Goal: Task Accomplishment & Management: Use online tool/utility

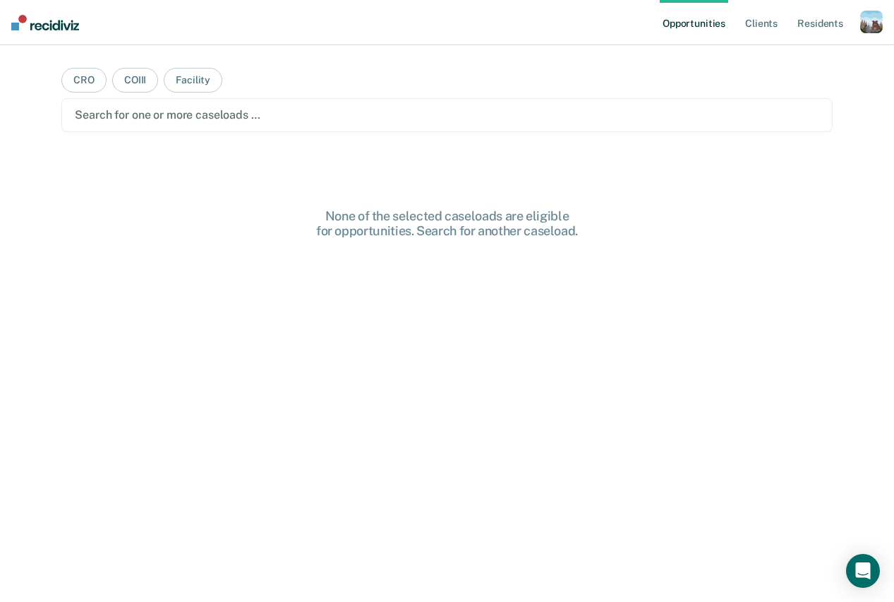
click at [868, 32] on div "button" at bounding box center [872, 22] width 23 height 23
click at [794, 54] on link "Profile" at bounding box center [815, 58] width 114 height 12
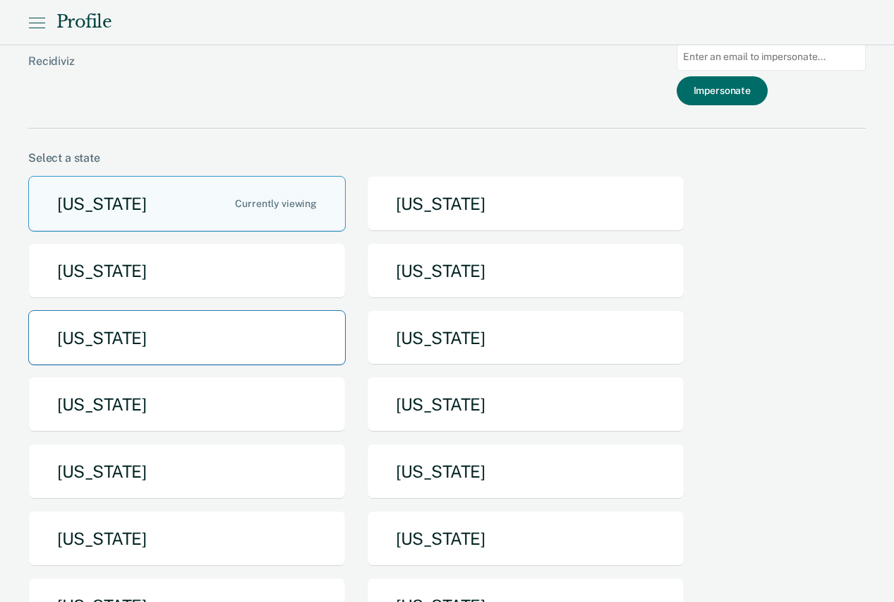
click at [301, 325] on button "[US_STATE]" at bounding box center [187, 338] width 318 height 56
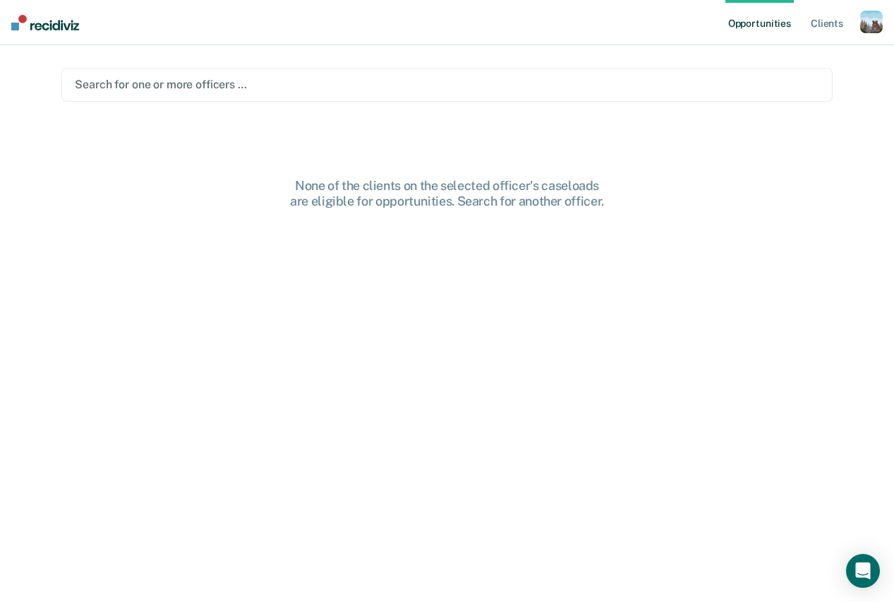
click at [523, 85] on div at bounding box center [447, 84] width 744 height 16
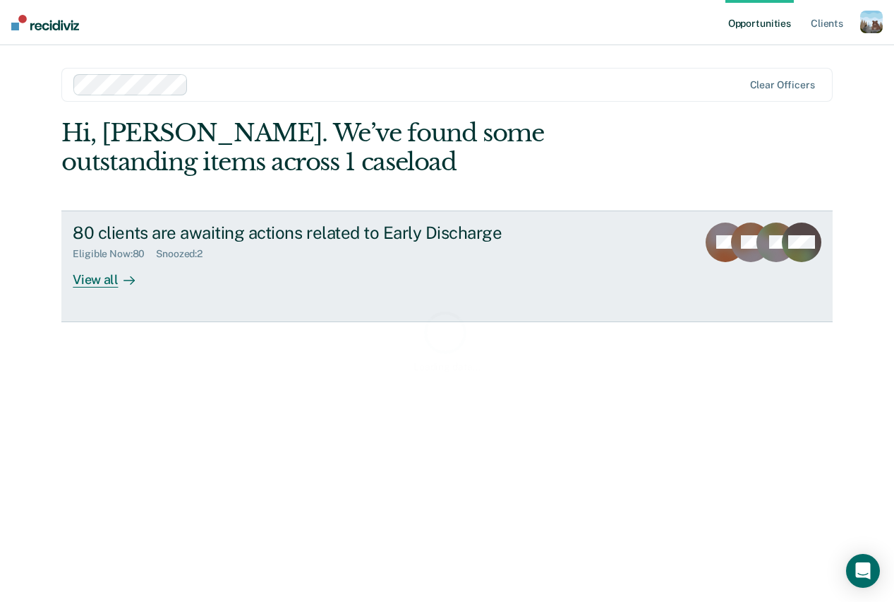
click at [175, 236] on div "80 clients are awaiting actions related to Early Discharge" at bounding box center [321, 232] width 496 height 20
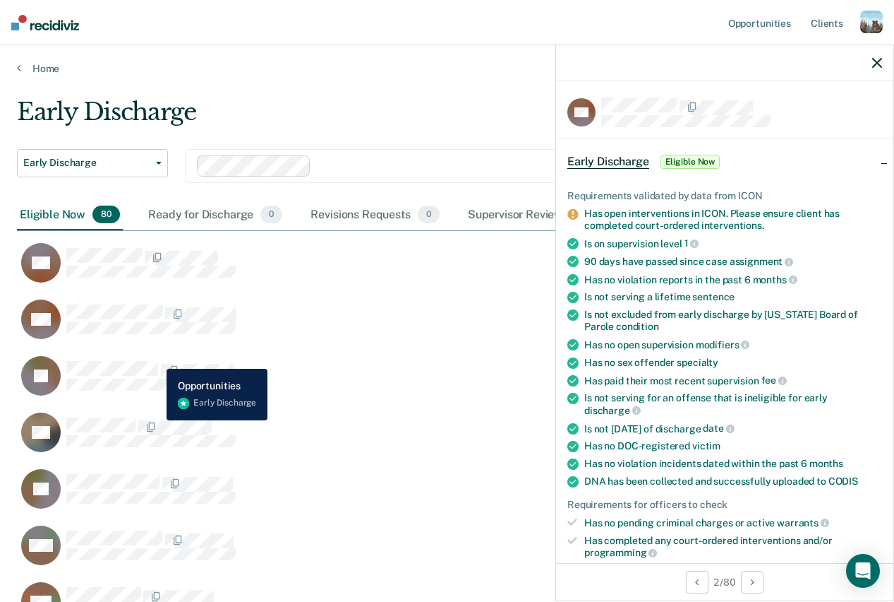
click at [156, 358] on div "JB" at bounding box center [128, 376] width 215 height 40
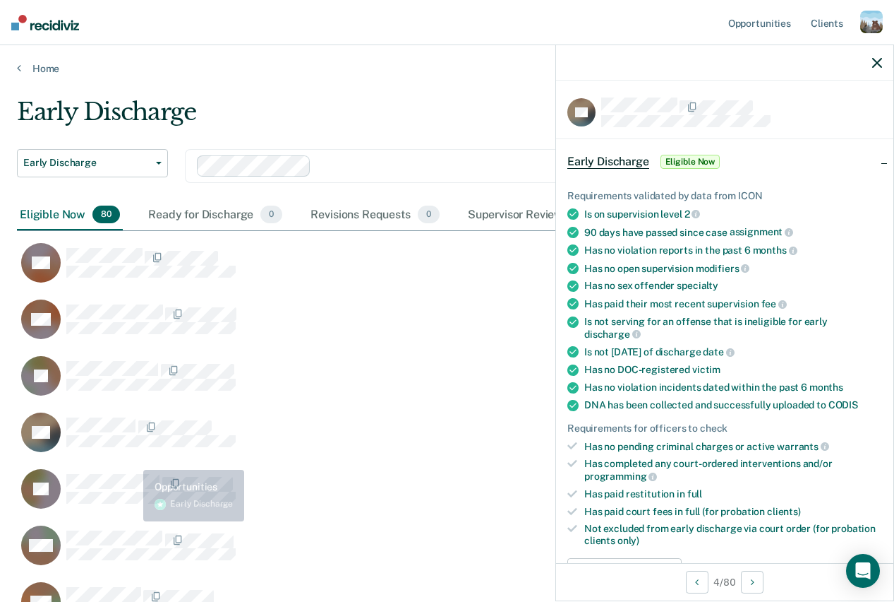
scroll to position [118, 0]
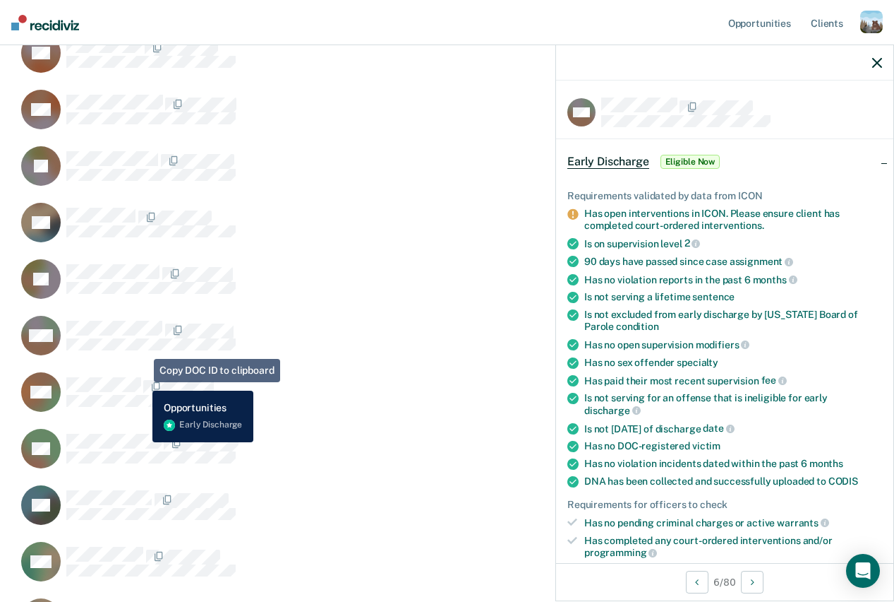
click at [141, 380] on span "CaseloadOpportunityCell-1097282" at bounding box center [142, 387] width 3 height 15
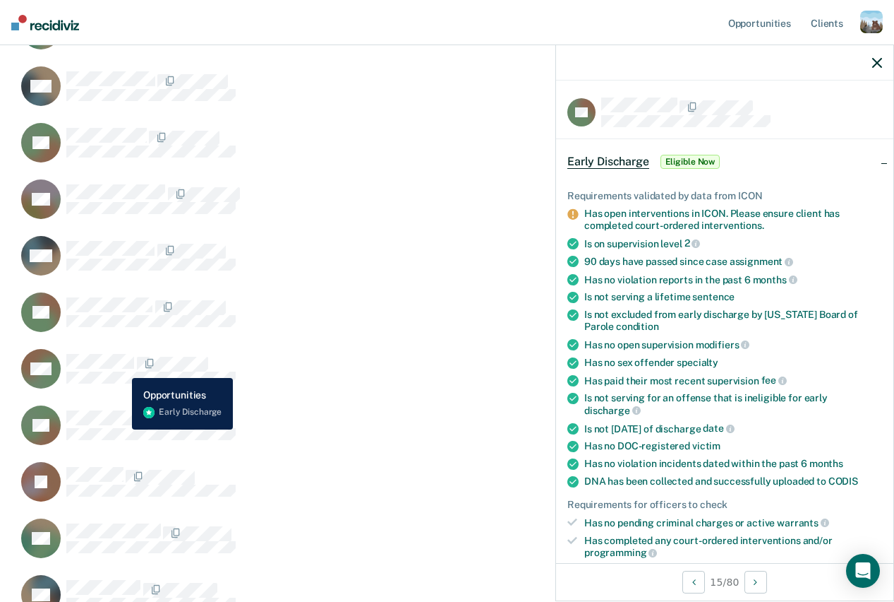
scroll to position [746, 0]
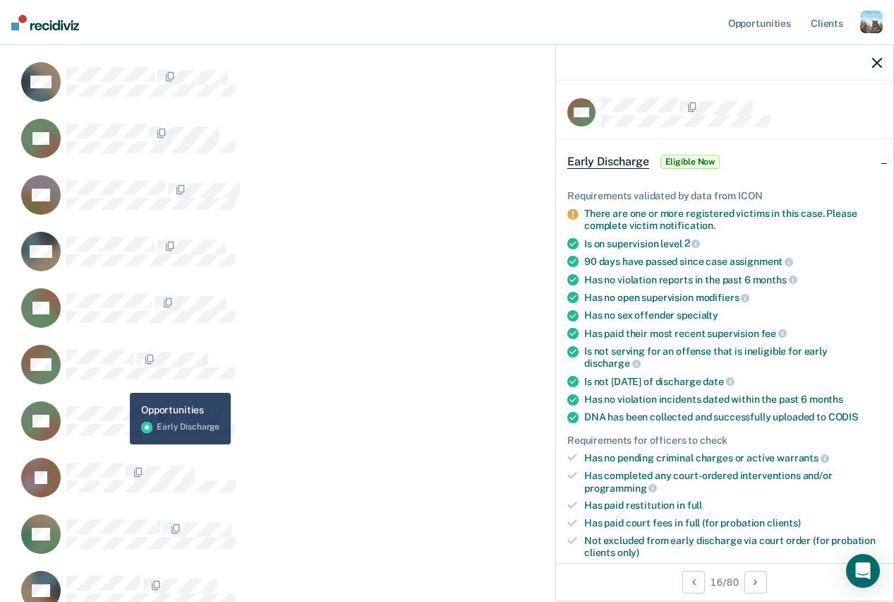
click at [116, 397] on div "GM" at bounding box center [393, 372] width 753 height 56
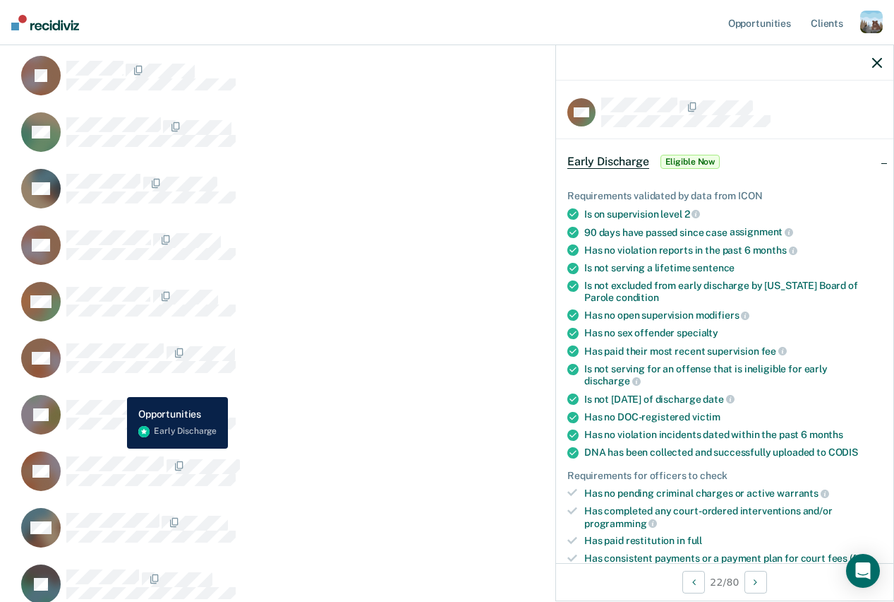
scroll to position [1209, 0]
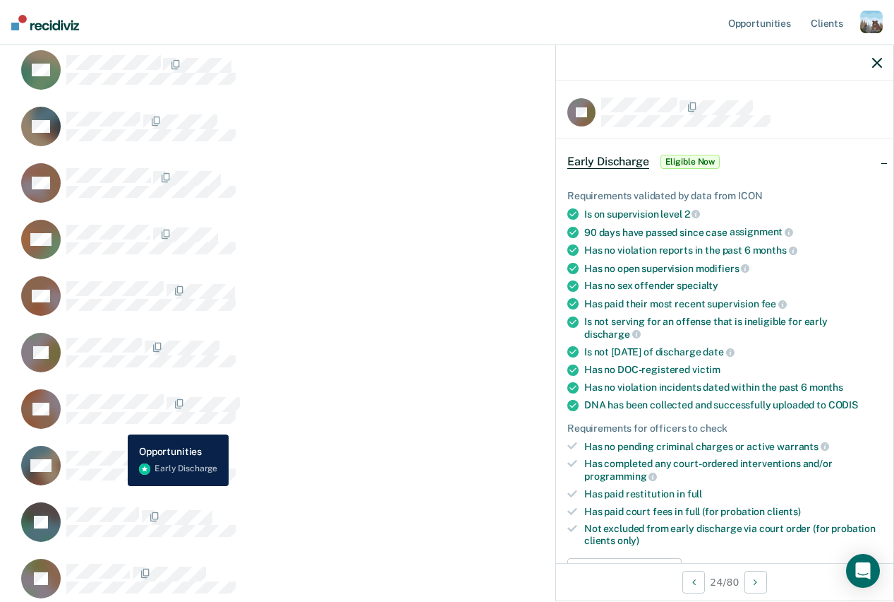
click at [117, 424] on div "TK" at bounding box center [130, 409] width 219 height 40
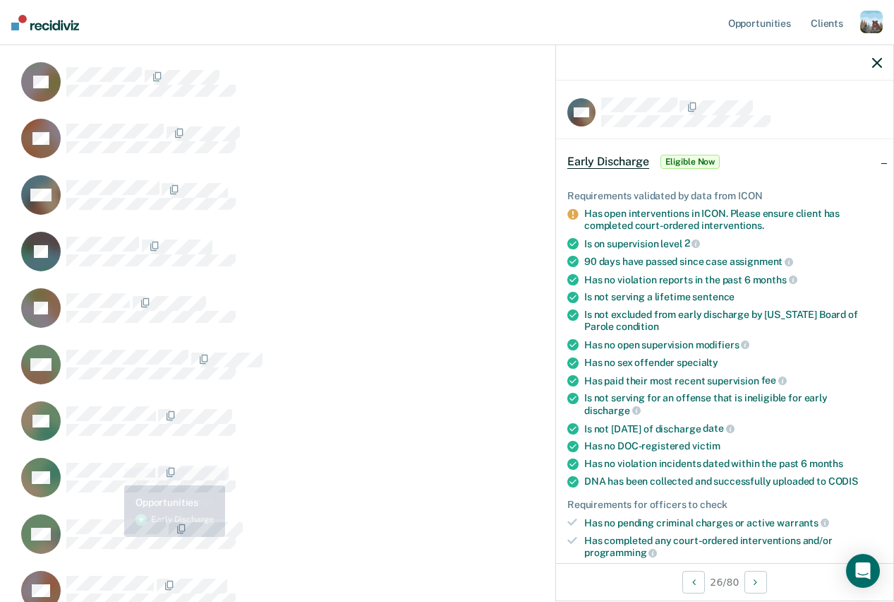
scroll to position [1510, 0]
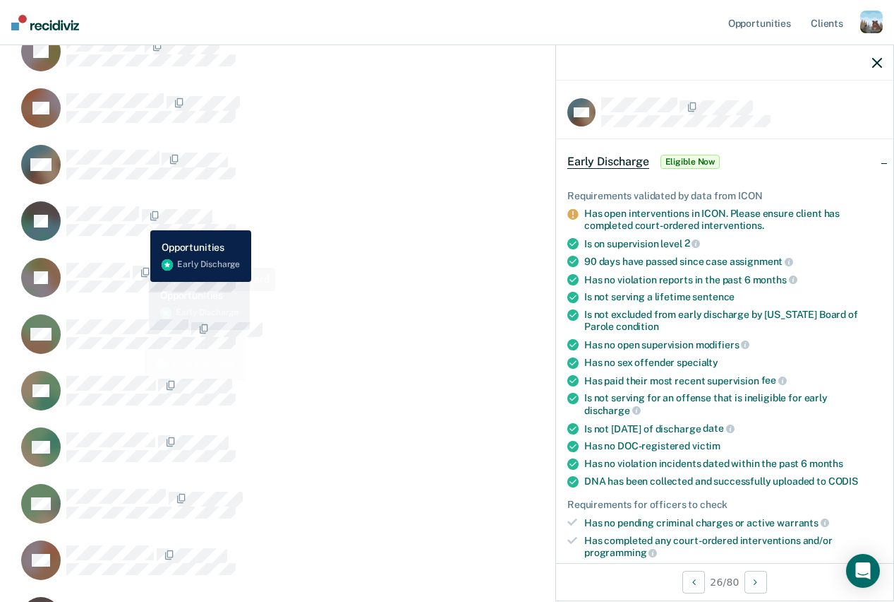
click at [140, 220] on span "CaseloadOpportunityCell-6741966" at bounding box center [140, 216] width 3 height 15
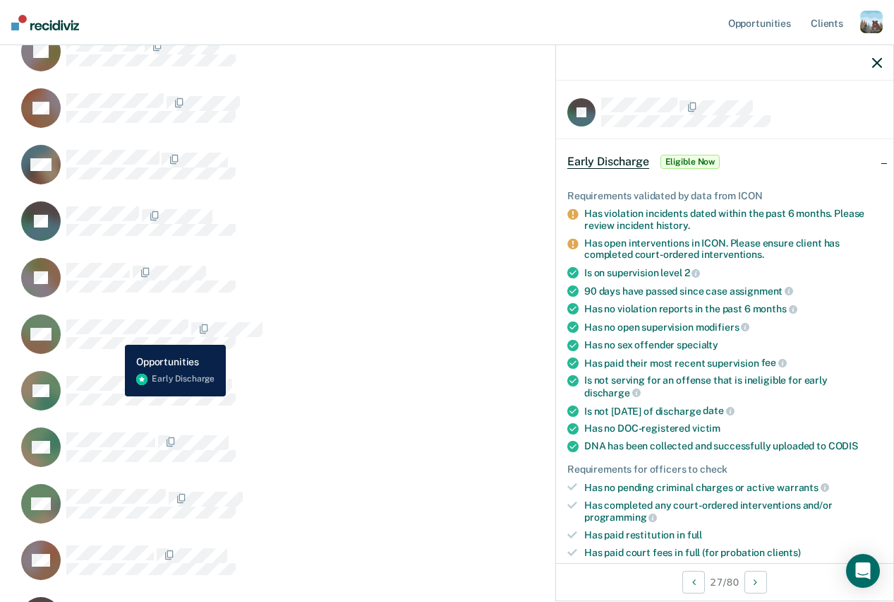
click at [114, 334] on div "CaseloadOpportunityCell-6176955" at bounding box center [164, 334] width 196 height 30
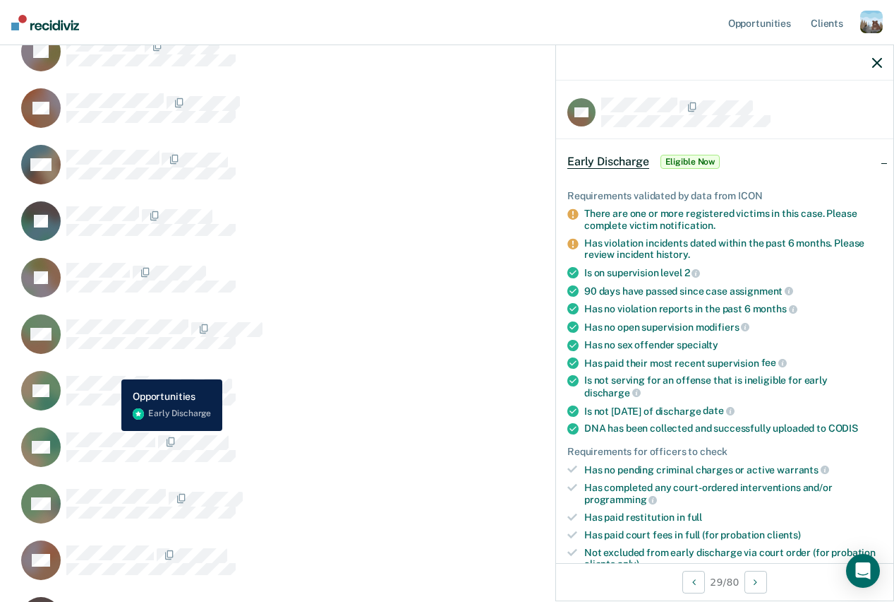
click at [111, 370] on button "RT" at bounding box center [128, 390] width 223 height 41
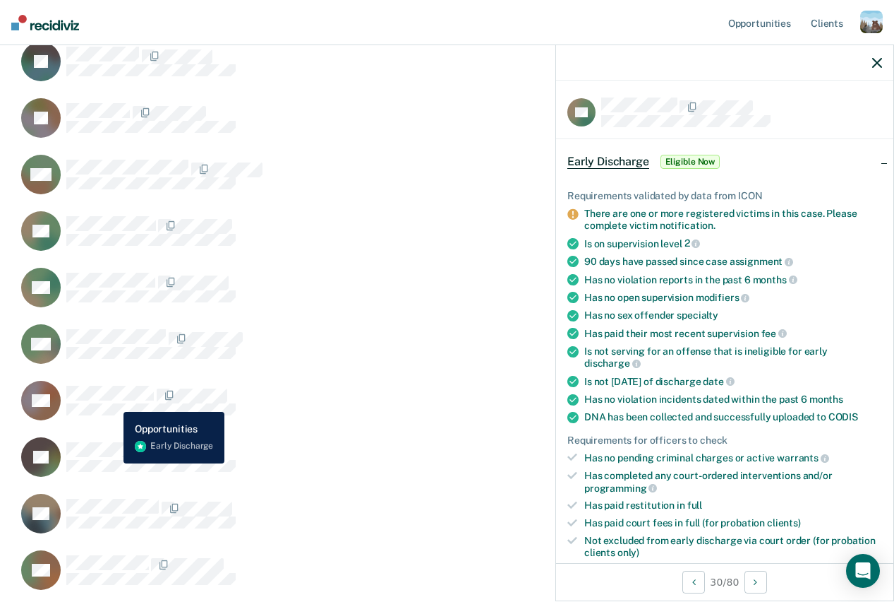
scroll to position [1676, 0]
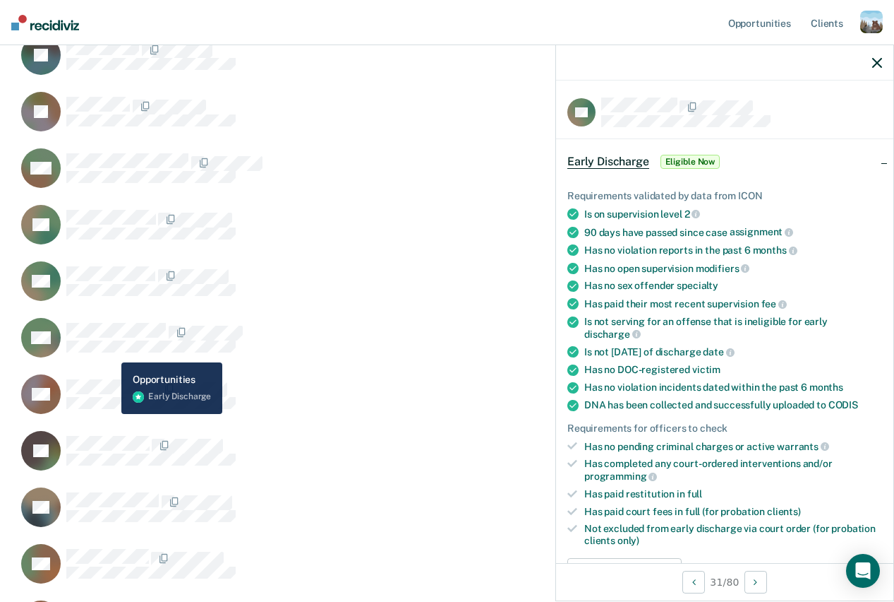
click at [111, 352] on div "NH" at bounding box center [132, 338] width 222 height 40
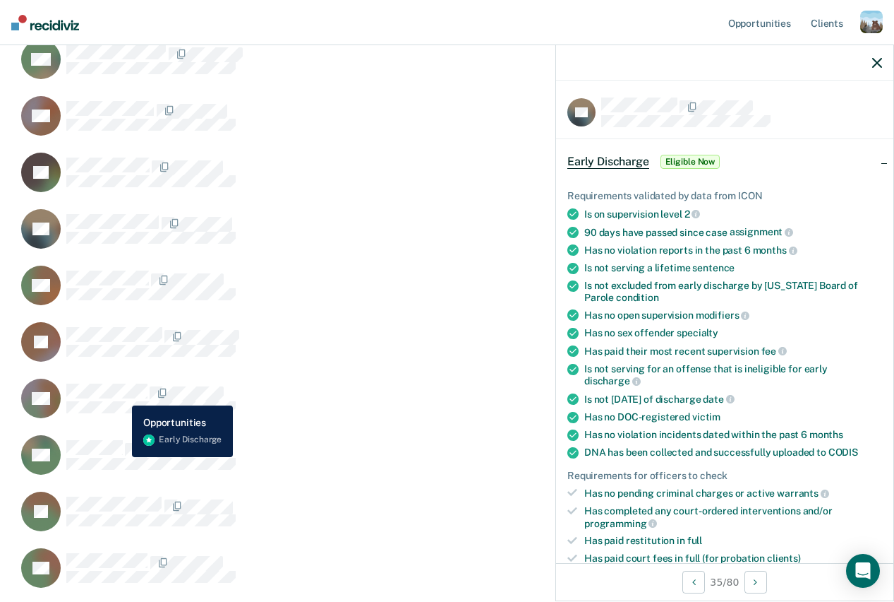
scroll to position [2023, 0]
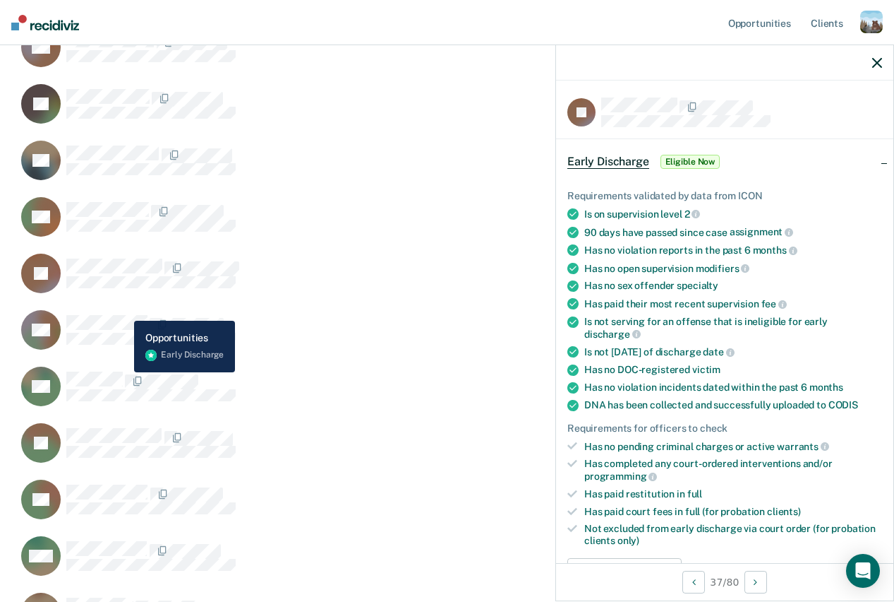
click at [124, 314] on div "CS" at bounding box center [128, 330] width 215 height 40
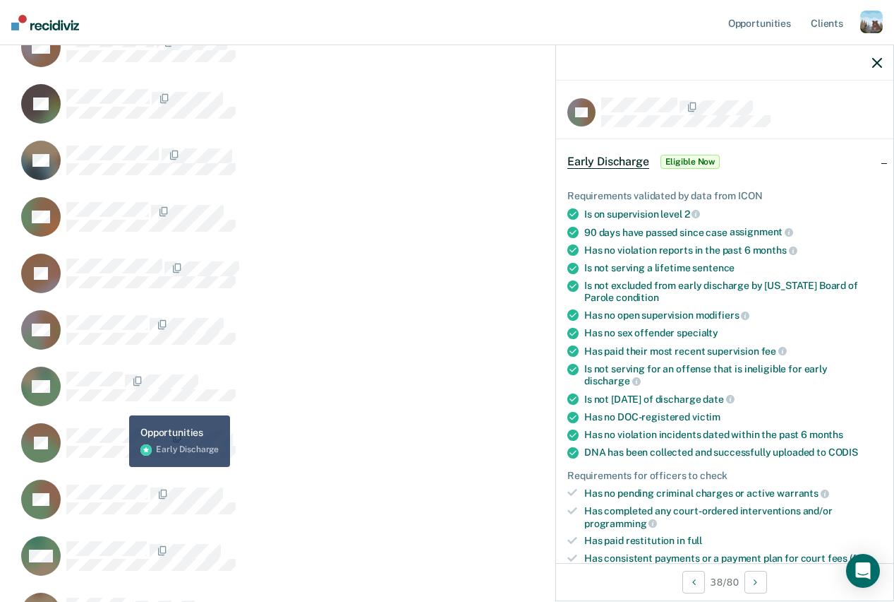
click at [118, 408] on div "EG" at bounding box center [393, 394] width 753 height 56
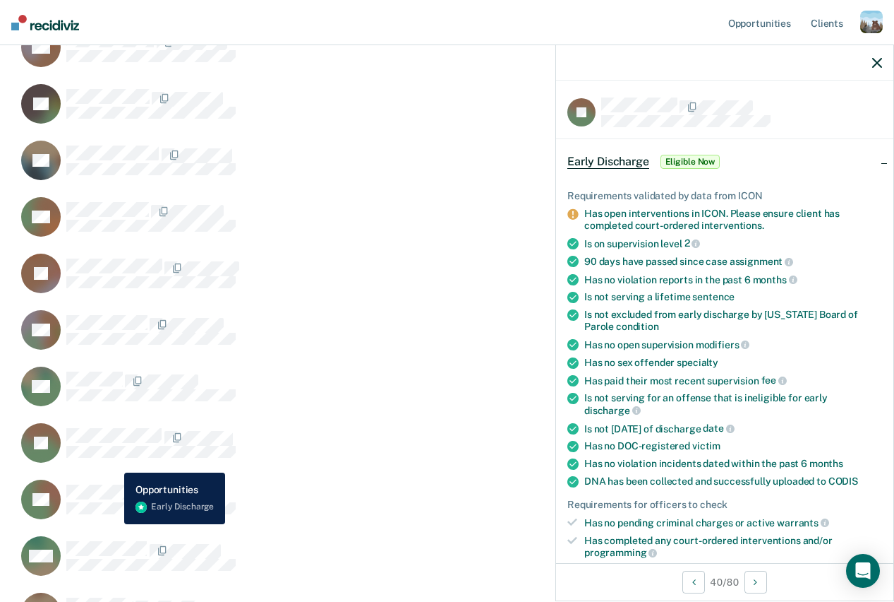
click at [114, 462] on button "JP" at bounding box center [128, 442] width 223 height 41
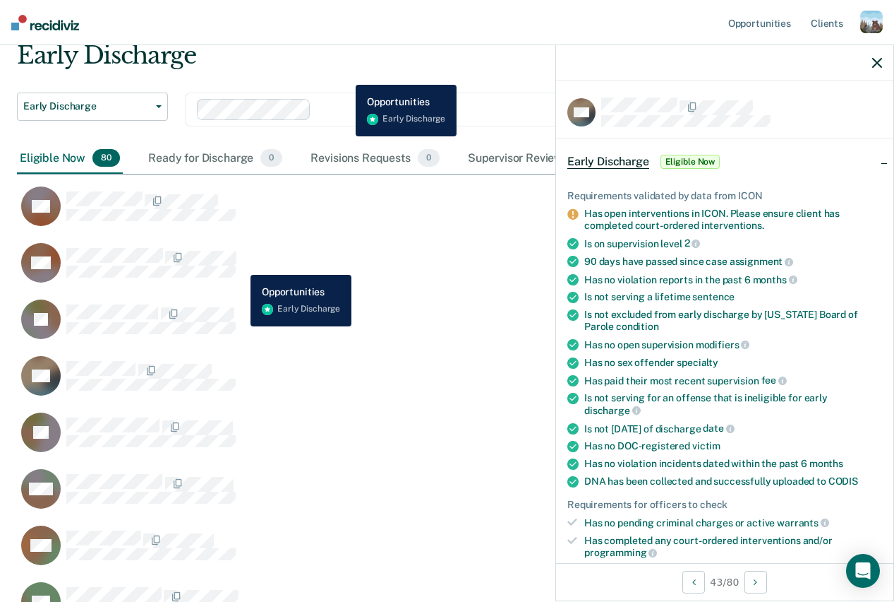
scroll to position [0, 0]
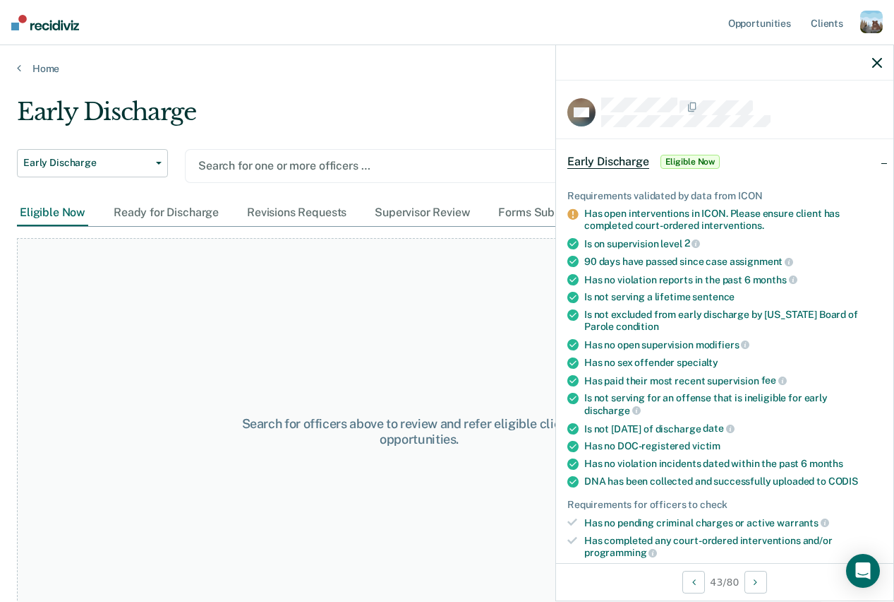
click at [295, 163] on div at bounding box center [466, 165] width 537 height 16
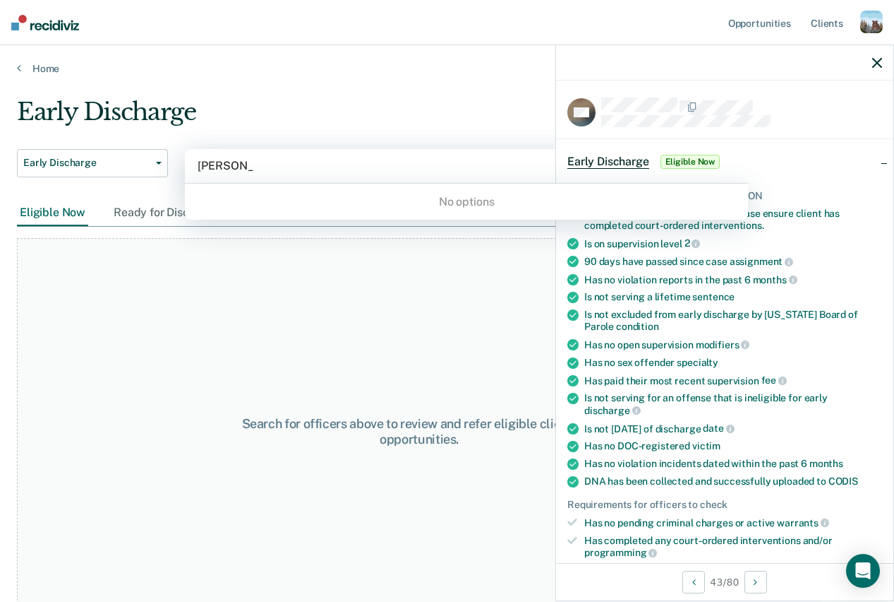
type input "[PERSON_NAME]"
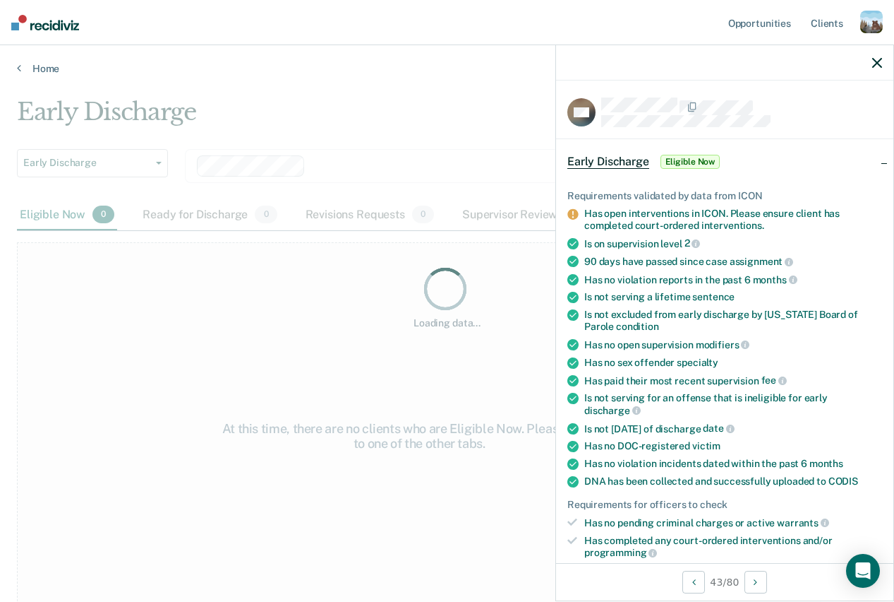
click at [873, 61] on icon "button" at bounding box center [878, 63] width 10 height 10
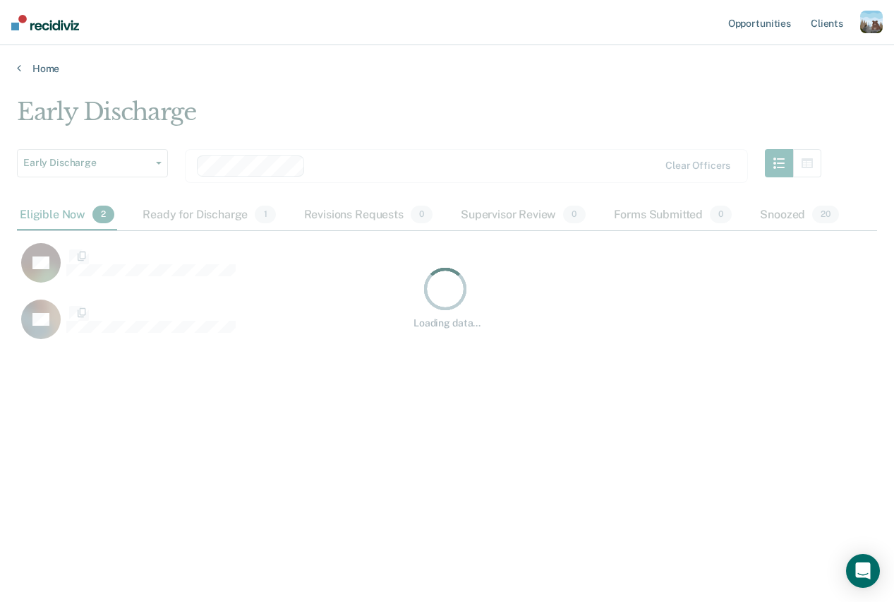
scroll to position [398, 861]
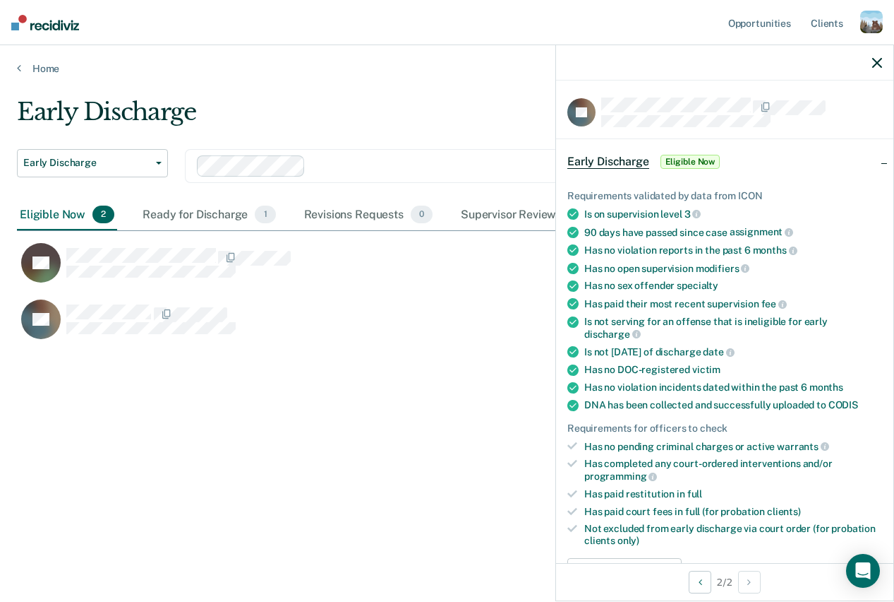
click at [877, 65] on icon "button" at bounding box center [878, 63] width 10 height 10
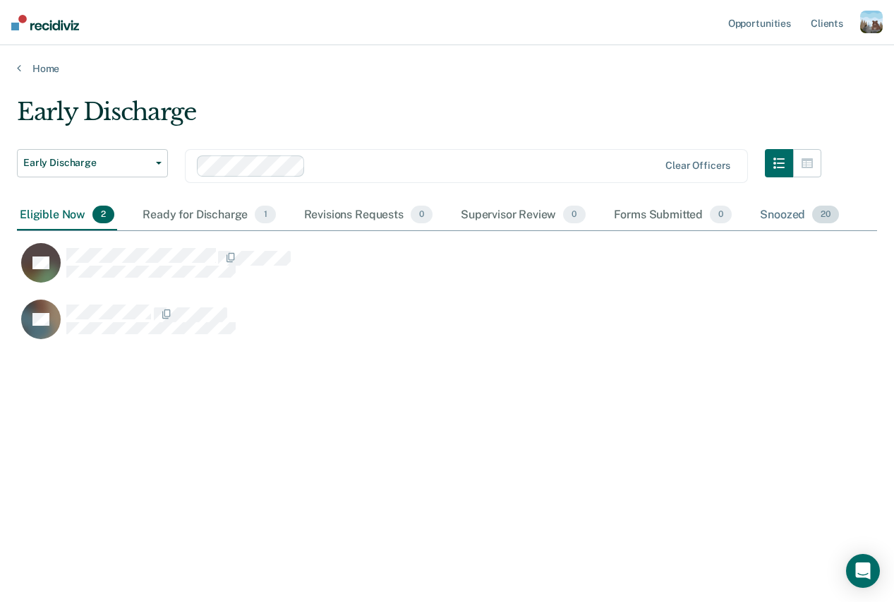
click at [784, 207] on div "Snoozed 20" at bounding box center [800, 215] width 85 height 31
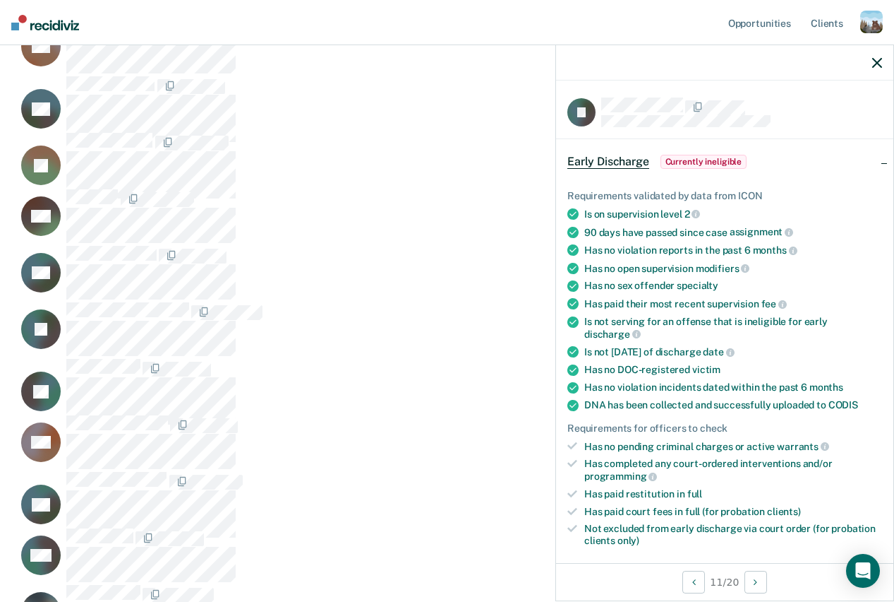
scroll to position [507, 0]
